Goal: Complete application form: Fill out and submit a form for a specific purpose

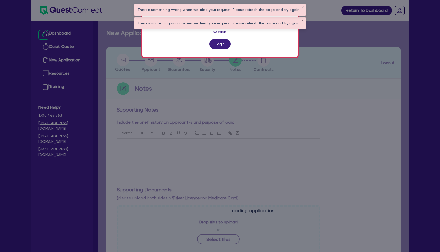
scroll to position [141, 0]
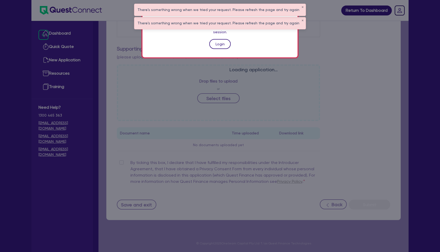
click at [216, 39] on link "Login" at bounding box center [219, 44] width 21 height 10
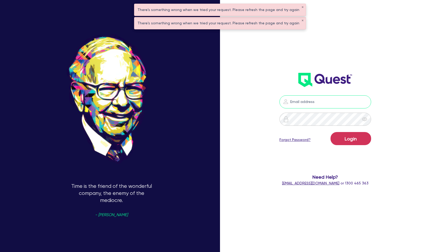
type input "[PERSON_NAME][EMAIL_ADDRESS][PERSON_NAME][DOMAIN_NAME]"
click at [355, 137] on button "Login" at bounding box center [351, 138] width 41 height 13
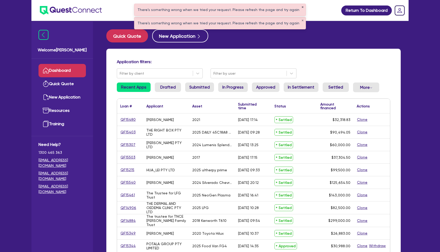
click at [302, 8] on button "✕" at bounding box center [303, 7] width 2 height 3
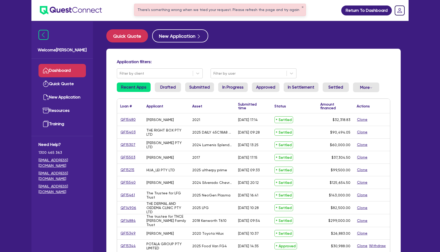
click at [299, 9] on div "There's something wrong when we tried your request. Please refresh the page and…" at bounding box center [219, 10] width 171 height 12
click at [302, 8] on button "✕" at bounding box center [303, 7] width 2 height 3
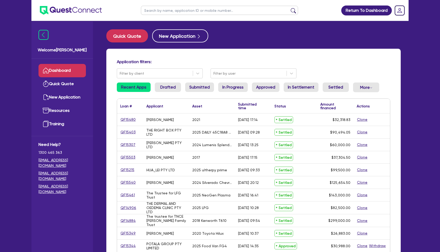
click at [211, 11] on input "text" at bounding box center [219, 10] width 157 height 9
type input "[PERSON_NAME]"
click at [289, 8] on button "submit" at bounding box center [293, 11] width 8 height 7
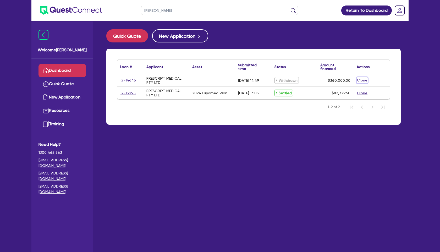
click at [366, 82] on button "Clone" at bounding box center [362, 80] width 11 height 6
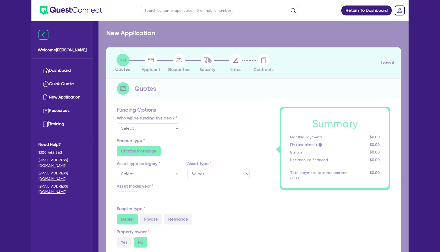
select select "Other"
radio input "true"
radio input "false"
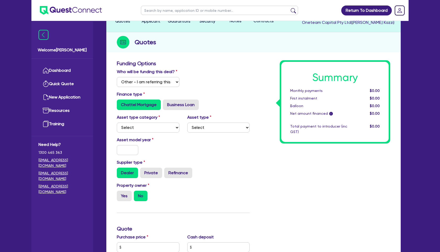
scroll to position [51, 0]
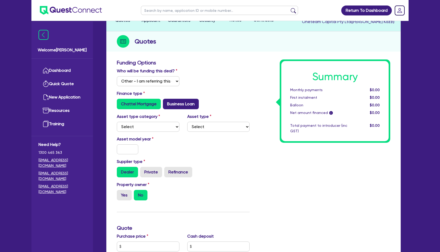
click at [191, 102] on label "Business Loan" at bounding box center [181, 104] width 36 height 10
click at [166, 102] on input "Business Loan" at bounding box center [164, 100] width 3 height 3
radio input "true"
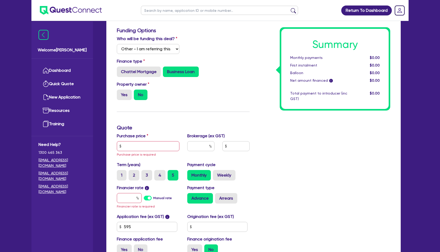
scroll to position [84, 0]
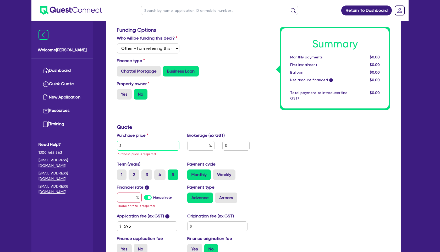
click at [150, 142] on input "text" at bounding box center [148, 146] width 63 height 10
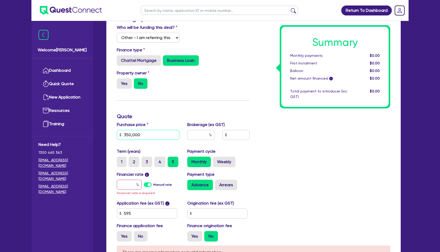
scroll to position [104, 0]
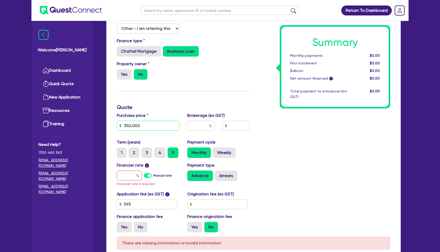
type input "350,000"
click at [125, 174] on input "text" at bounding box center [129, 176] width 25 height 10
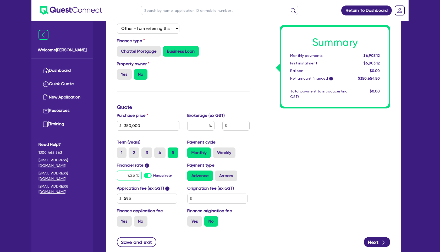
type input "7.25"
click at [209, 127] on div at bounding box center [200, 126] width 27 height 10
type input "1"
type input "3,506.55"
click at [260, 131] on div "Summary Monthly payments $6,942.87 First instalment $6,942.87 Balloon $0.00 Net…" at bounding box center [324, 119] width 141 height 224
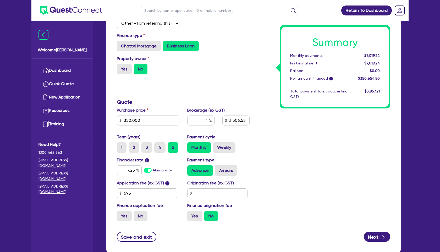
scroll to position [112, 0]
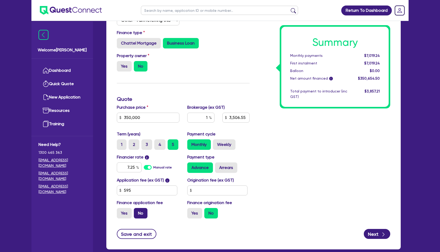
click at [144, 217] on label "No" at bounding box center [141, 213] width 14 height 10
click at [137, 212] on input "No" at bounding box center [135, 209] width 3 height 3
radio input "true"
click at [378, 236] on button "Next" at bounding box center [377, 234] width 26 height 10
type input "3,500"
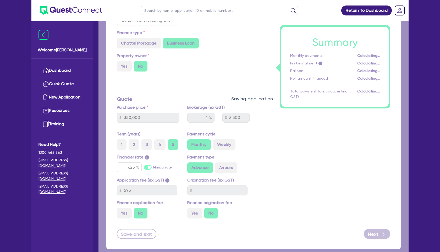
select select "COMPANY"
select select "HEALTH_BEAUTY"
select select "SPECIALIST_MEDICAL_SERVICES"
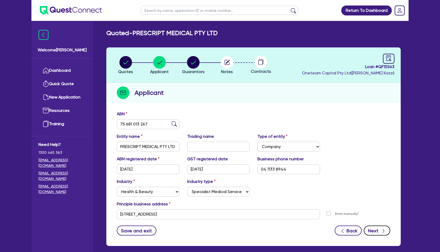
click at [376, 228] on button "Next" at bounding box center [377, 231] width 26 height 10
select select "MRS"
select select "WA"
select select "MARRIED"
select select "PROPERTY"
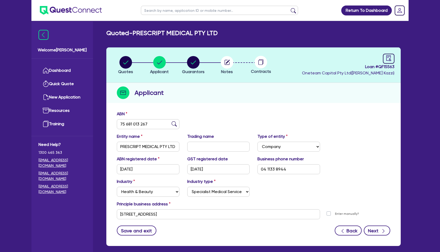
select select "INVESTMENT_PROPERTY"
select select "PROPERTY"
select select "CASH"
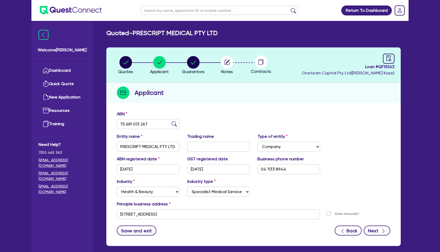
select select "INVESTMENT_PROPERTY_LOAN"
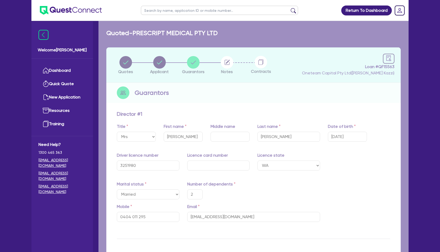
type input "2"
type input "0404 011 295"
type input "5,000,000"
type input "608,000"
type input "800,000"
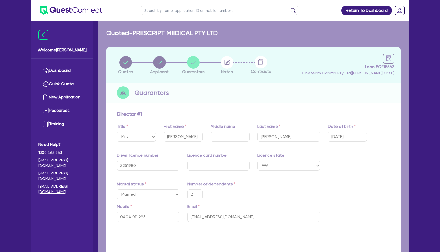
type input "950,000"
type input "500,000"
type input "30,000"
type input "672,000"
type input "1,500"
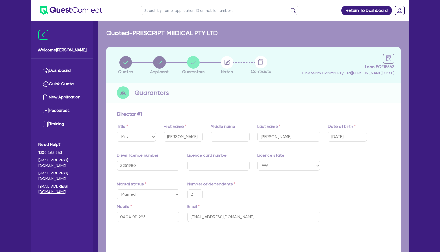
type input "244,000"
type input "1,830"
type input "289,000"
type input "1,900"
type input "245,000"
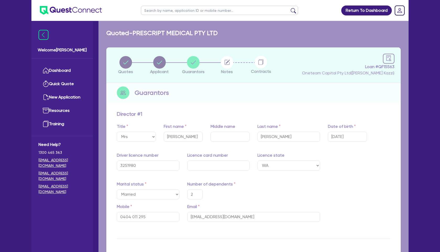
type input "2,300"
type input "212,000"
type input "1,490"
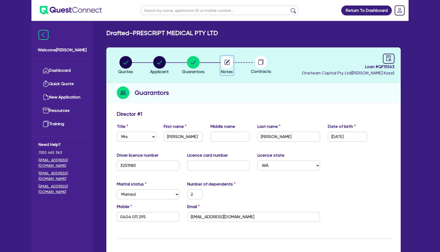
click at [229, 63] on circle "button" at bounding box center [227, 62] width 13 height 13
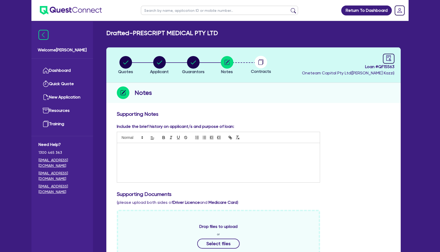
click at [147, 151] on div at bounding box center [218, 162] width 203 height 39
drag, startPoint x: 121, startPoint y: 149, endPoint x: 217, endPoint y: 154, distance: 96.8
click at [218, 153] on div "Commercial property mortgage" at bounding box center [218, 162] width 203 height 39
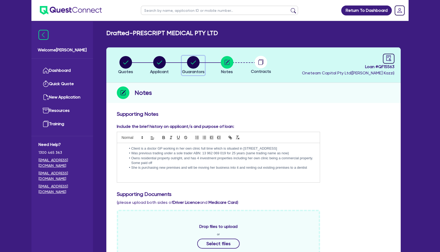
click at [190, 65] on circle "button" at bounding box center [193, 62] width 13 height 13
select select "MRS"
select select "WA"
select select "MARRIED"
select select "PROPERTY"
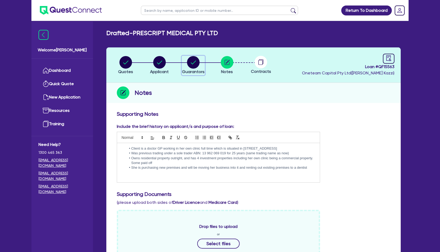
select select "INVESTMENT_PROPERTY"
select select "PROPERTY"
select select "CASH"
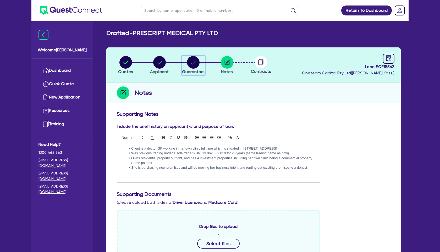
select select "INVESTMENT_PROPERTY_LOAN"
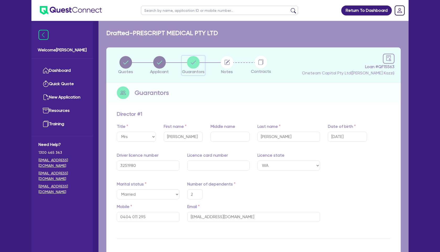
type input "2"
type input "0404 011 295"
type input "5,000,000"
type input "608,000"
type input "800,000"
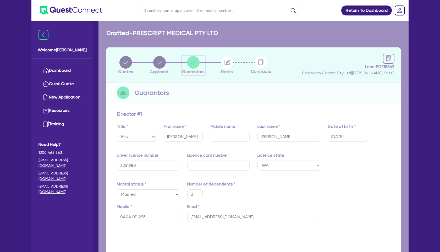
type input "950,000"
type input "500,000"
type input "30,000"
type input "672,000"
type input "1,500"
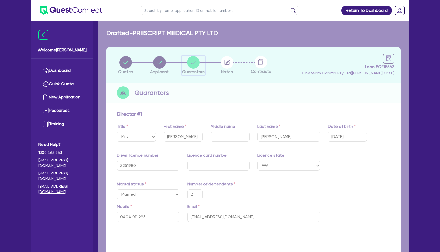
type input "244,000"
type input "1,830"
type input "289,000"
type input "1,900"
type input "245,000"
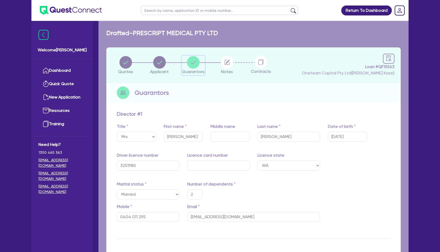
type input "2,300"
type input "212,000"
type input "1,490"
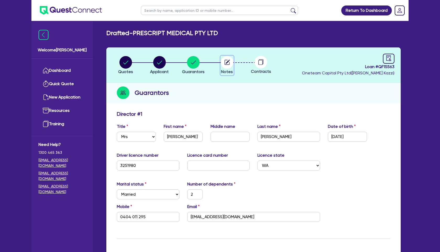
click at [225, 61] on circle "button" at bounding box center [227, 62] width 13 height 13
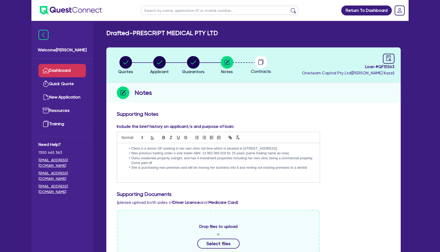
click at [75, 71] on link "Dashboard" at bounding box center [62, 70] width 47 height 13
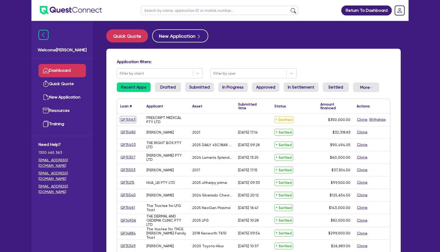
click at [127, 119] on link "QF15563" at bounding box center [127, 120] width 15 height 6
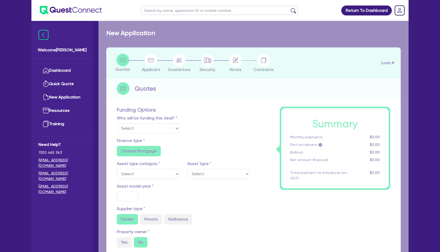
select select "Other"
radio input "false"
type input "350,000"
type input "1"
type input "3,500"
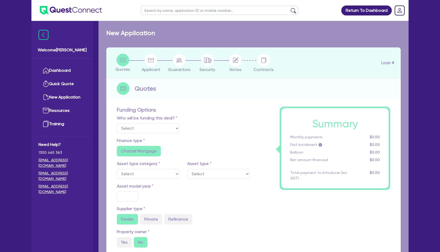
type input "7.25"
radio input "false"
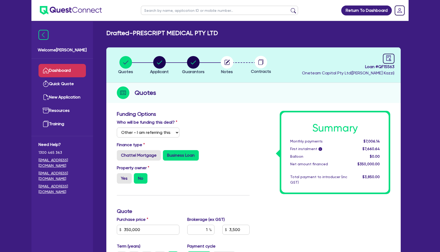
click at [72, 69] on link "Dashboard" at bounding box center [62, 70] width 47 height 13
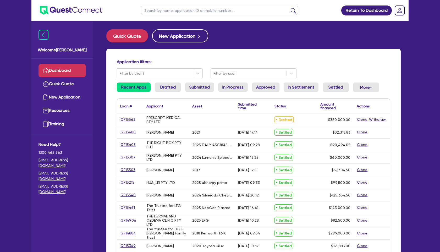
click at [155, 11] on input "text" at bounding box center [219, 10] width 157 height 9
type input "[PERSON_NAME]"
click at [289, 8] on button "submit" at bounding box center [293, 11] width 8 height 7
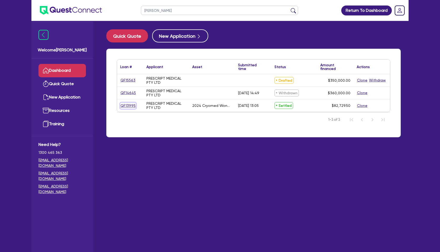
click at [126, 104] on link "QF13995" at bounding box center [128, 106] width 16 height 6
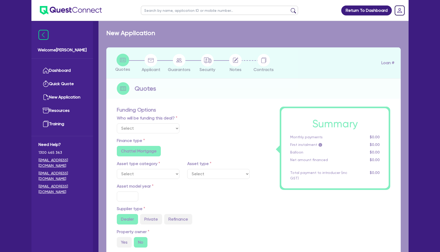
select select "Other"
select select "TERTIARY_ASSETS"
type input "2024"
type input "86,900"
type input "5,000"
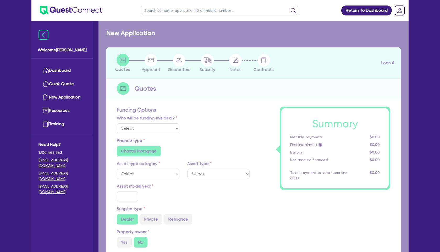
type input "3.96"
type input "3,276"
type input "10"
type input "159.09"
radio input "true"
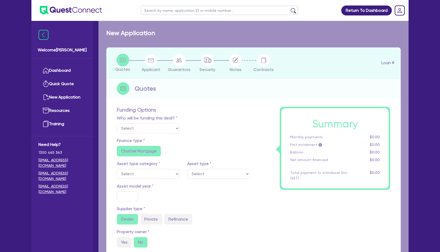
radio input "true"
select select "OTHER_TERTIARY"
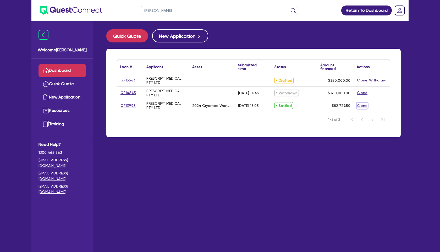
click at [363, 107] on button "Clone" at bounding box center [362, 106] width 11 height 6
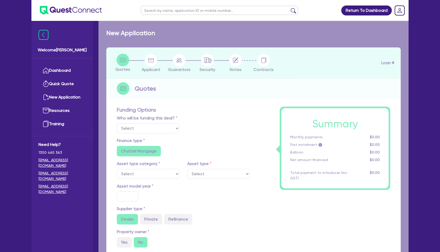
select select "Other"
radio input "true"
radio input "false"
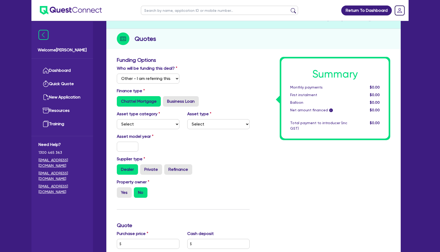
scroll to position [56, 0]
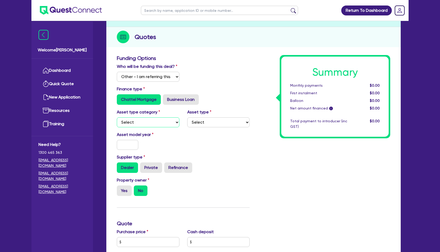
click at [147, 123] on select "Select Cars and light trucks Primary assets Secondary assets Tertiary assets" at bounding box center [148, 122] width 63 height 10
select select "SECONDARY_ASSETS"
click at [117, 117] on select "Select Cars and light trucks Primary assets Secondary assets Tertiary assets" at bounding box center [148, 122] width 63 height 10
click at [209, 125] on select "Select" at bounding box center [218, 122] width 63 height 10
select select "MEDICAL_DENTAL_LABORATORY_EQUIPMENT"
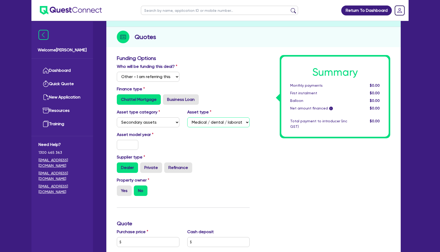
click at [187, 117] on select "Select Generators and compressors Engineering and toolmaking Woodworking and me…" at bounding box center [218, 122] width 63 height 10
click at [134, 143] on input "text" at bounding box center [127, 145] width 21 height 10
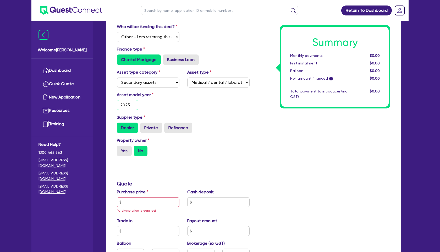
scroll to position [96, 0]
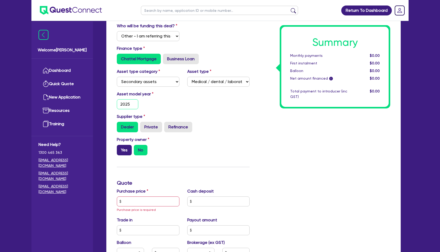
type input "2025"
click at [126, 149] on label "Yes" at bounding box center [124, 150] width 15 height 10
click at [120, 148] on input "Yes" at bounding box center [118, 146] width 3 height 3
radio input "true"
click at [142, 202] on input "text" at bounding box center [148, 202] width 63 height 10
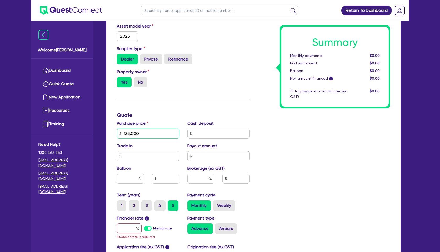
scroll to position [178, 0]
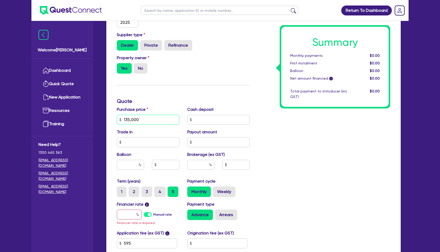
type input "135,000"
click at [202, 164] on input "text" at bounding box center [200, 165] width 27 height 10
type input "3"
click at [129, 215] on input "text" at bounding box center [129, 215] width 25 height 10
type input "7"
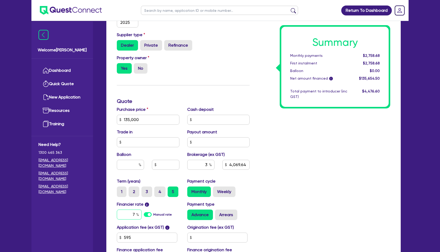
type input "4,069.64"
type input "7."
type input "4,069.64"
type input "7.6"
type input "4,069.64"
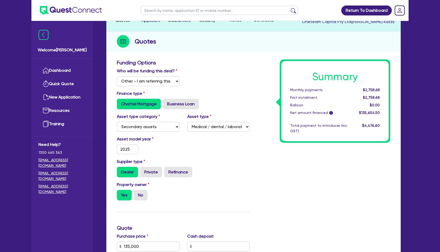
scroll to position [0, 0]
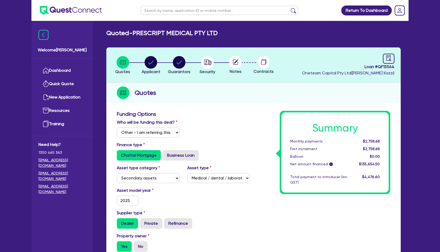
type input "7.65"
type input "4,069.64"
click at [210, 69] on span "Security" at bounding box center [208, 71] width 16 height 5
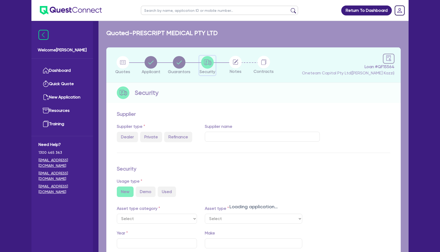
radio input "true"
select select "SECONDARY_ASSETS"
type input "2025"
select select "MEDICAL_DENTAL_LABORATORY_EQUIPMENT"
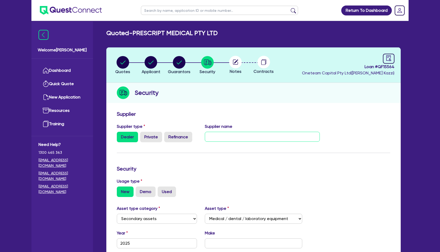
click at [223, 134] on input "text" at bounding box center [262, 137] width 115 height 10
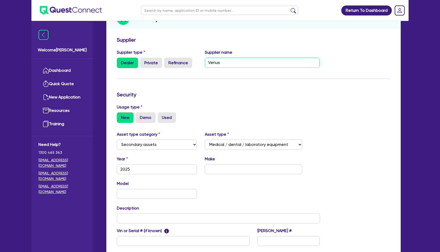
scroll to position [75, 0]
type input "Venus"
click at [226, 169] on input "text" at bounding box center [254, 169] width 98 height 10
type input "B"
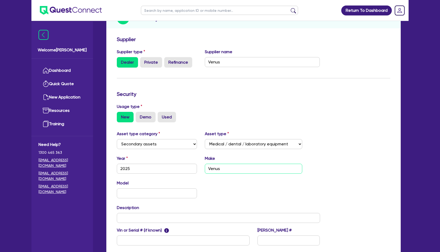
type input "Venus"
type input "{"
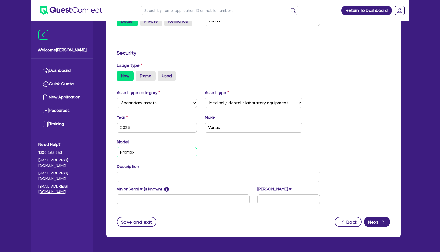
scroll to position [117, 0]
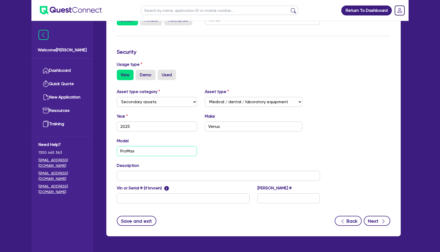
type input "ProMax"
click at [376, 218] on button "Next" at bounding box center [377, 221] width 26 height 10
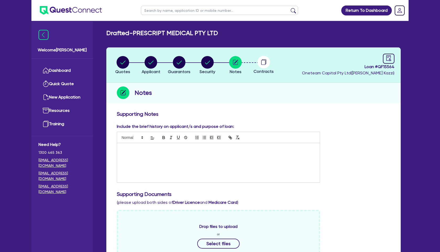
click at [171, 150] on p at bounding box center [218, 148] width 195 height 5
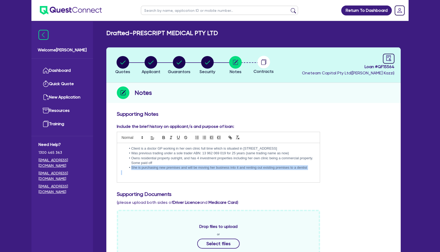
drag, startPoint x: 132, startPoint y: 167, endPoint x: 310, endPoint y: 175, distance: 178.9
click at [310, 175] on div "Client is a doctor GP working in her own clinic full time which is situated in …" at bounding box center [218, 162] width 203 height 39
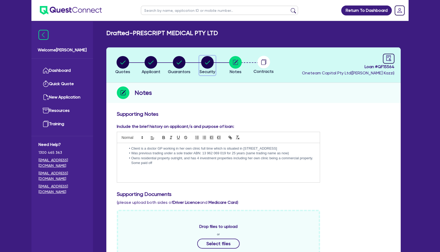
click at [207, 65] on circle "button" at bounding box center [207, 62] width 13 height 13
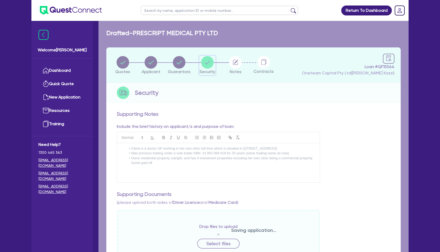
select select "SECONDARY_ASSETS"
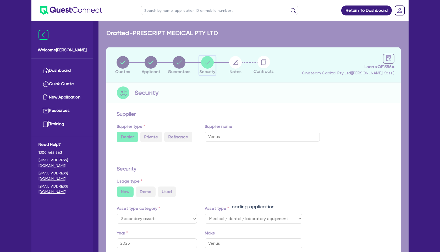
select select "MEDICAL_DENTAL_LABORATORY_EQUIPMENT"
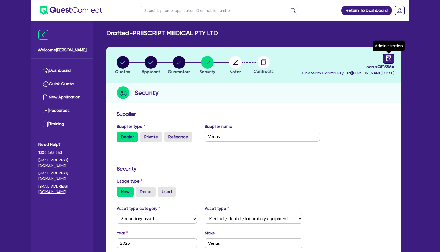
click at [392, 61] on icon "audit" at bounding box center [389, 58] width 6 height 6
select select "DRAFTED_NEW"
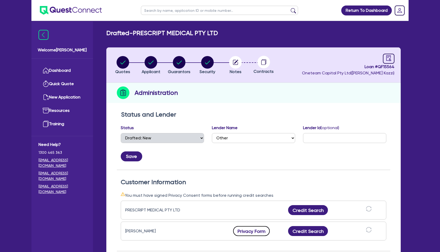
click at [255, 230] on button "Privacy Form" at bounding box center [251, 231] width 37 height 10
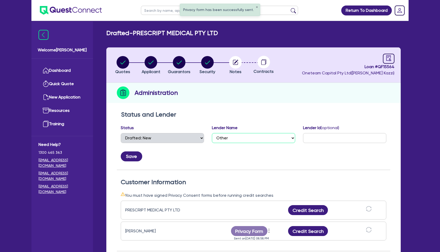
click at [232, 139] on select "Select AAMF AFS Alex Bank Angle Finance Azora Banjo BigStone BOQ Finance Brande…" at bounding box center [253, 138] width 83 height 10
select select "Angle Finance"
click at [212, 133] on select "Select AAMF AFS Alex Bank Angle Finance Azora Banjo BigStone BOQ Finance Brande…" at bounding box center [253, 138] width 83 height 10
click at [136, 155] on button "Save" at bounding box center [131, 156] width 21 height 10
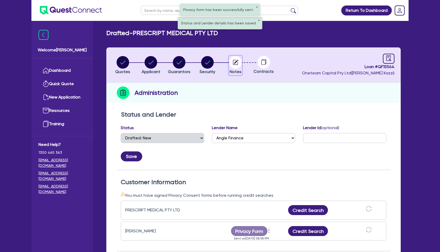
click at [234, 63] on icon "button" at bounding box center [236, 62] width 4 height 4
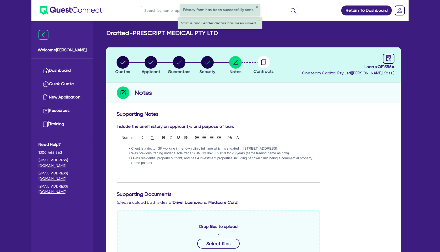
click at [129, 171] on div "Client is a doctor GP working in her own clinic full time which is situated in …" at bounding box center [218, 162] width 203 height 39
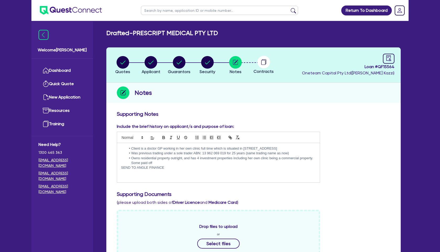
click at [157, 162] on li "Owns residential property outright, and has 4 investment properties including h…" at bounding box center [221, 161] width 190 height 10
click at [121, 168] on p "SEND TO ANGLE FINANCE" at bounding box center [218, 167] width 195 height 5
click at [151, 62] on circle "button" at bounding box center [151, 62] width 13 height 13
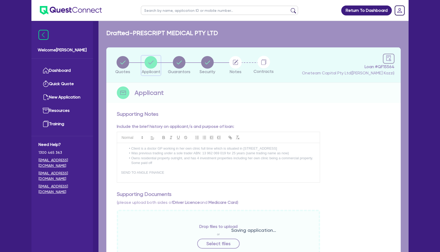
select select "COMPANY"
select select "HEALTH_BEAUTY"
select select "HAIR_BEAUTY_SALONS"
